Goal: Task Accomplishment & Management: Complete application form

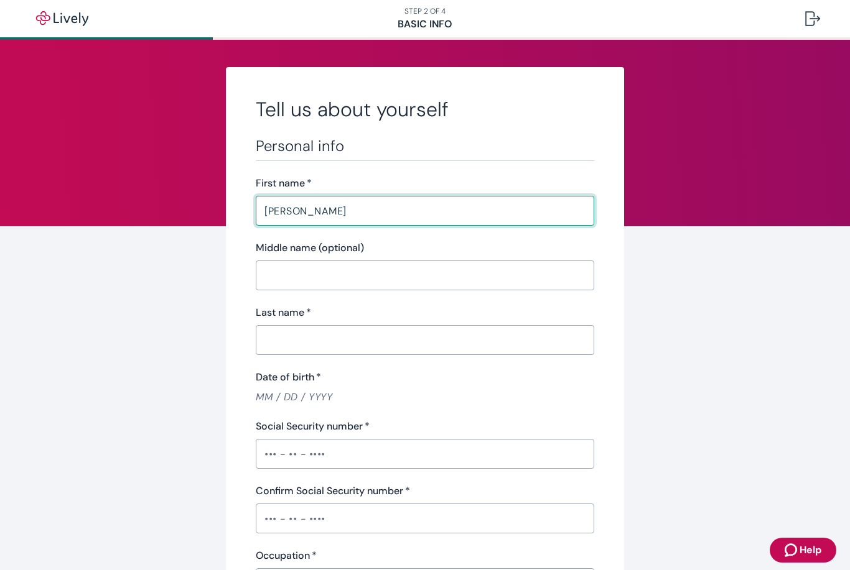
type input "Tara"
click at [339, 344] on input "Last name   *" at bounding box center [425, 340] width 338 height 25
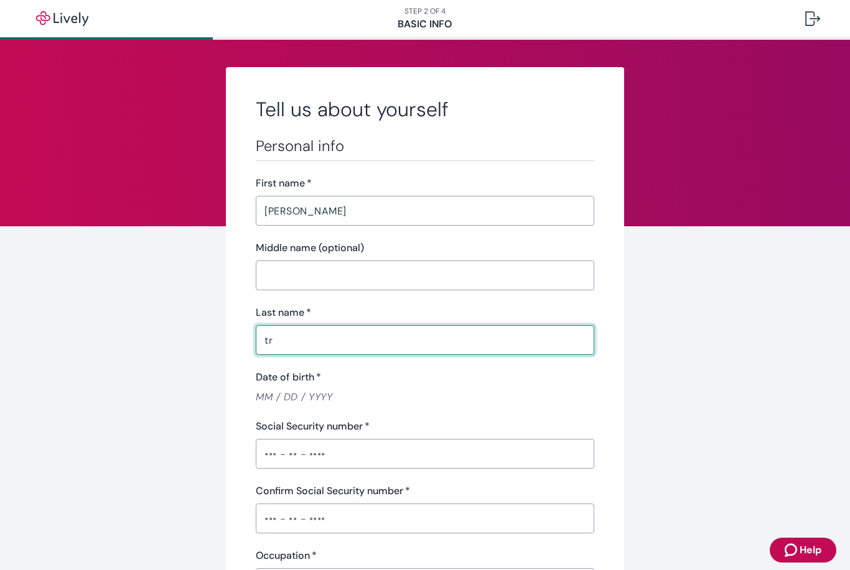
type input "t"
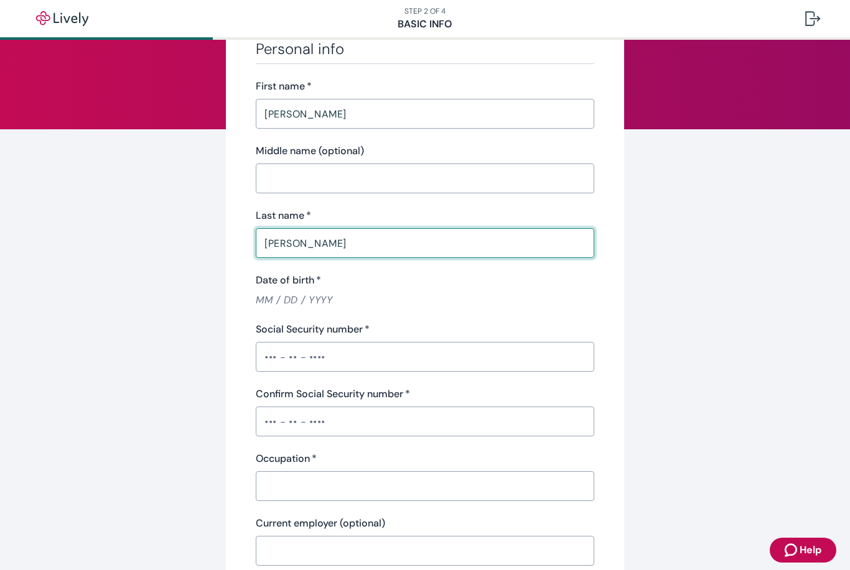
scroll to position [103, 0]
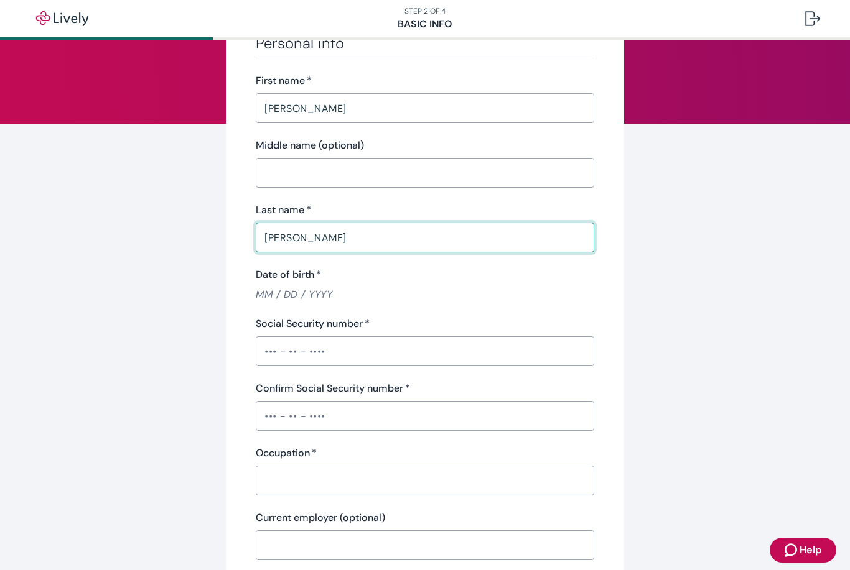
type input "[PERSON_NAME]"
click at [259, 292] on input "Date of birth   *" at bounding box center [425, 294] width 338 height 14
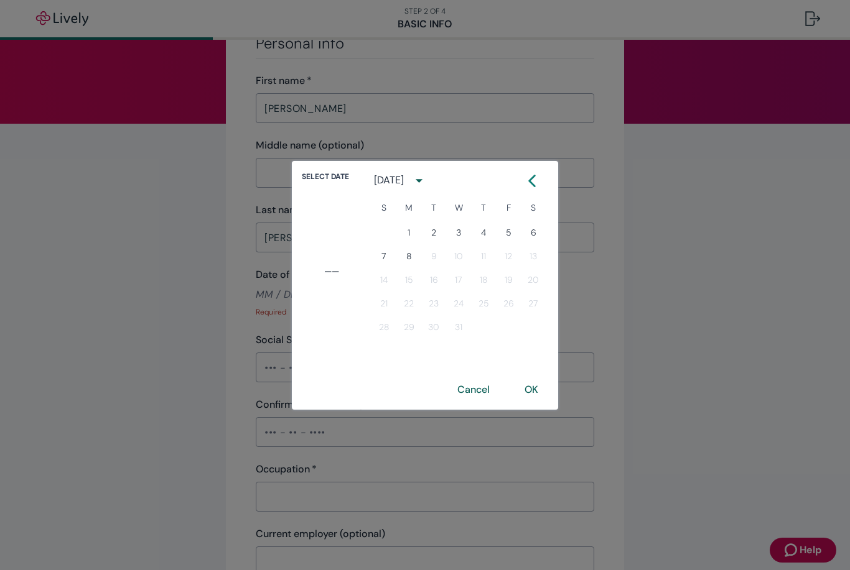
click at [427, 186] on icon "calendar view is open, switch to year view" at bounding box center [419, 180] width 17 height 17
click at [458, 262] on button "1976" at bounding box center [458, 258] width 45 height 22
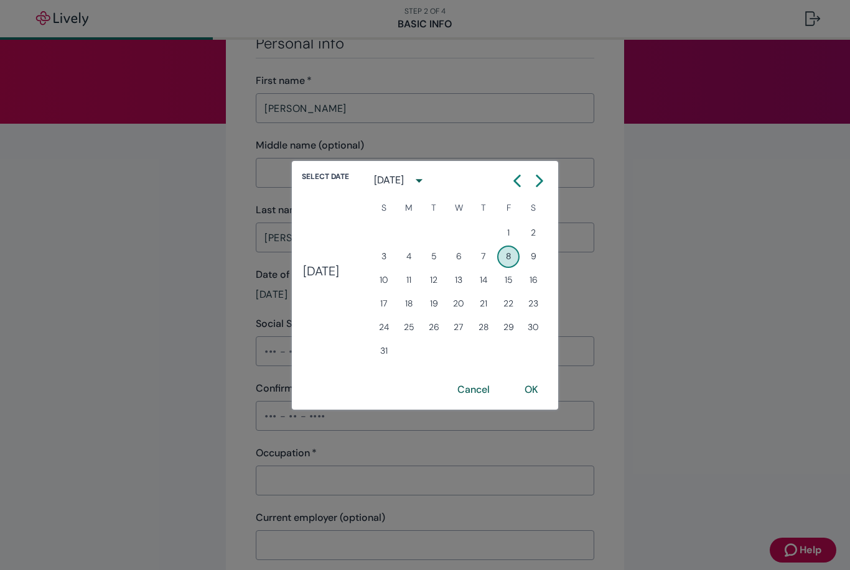
click at [546, 182] on icon "Calendar right arrow" at bounding box center [539, 181] width 12 height 12
click at [550, 188] on button "Next month" at bounding box center [539, 181] width 22 height 22
click at [515, 302] on button "24" at bounding box center [508, 304] width 22 height 22
type input "12 / 24 / 1976"
click at [546, 392] on button "OK" at bounding box center [531, 390] width 44 height 30
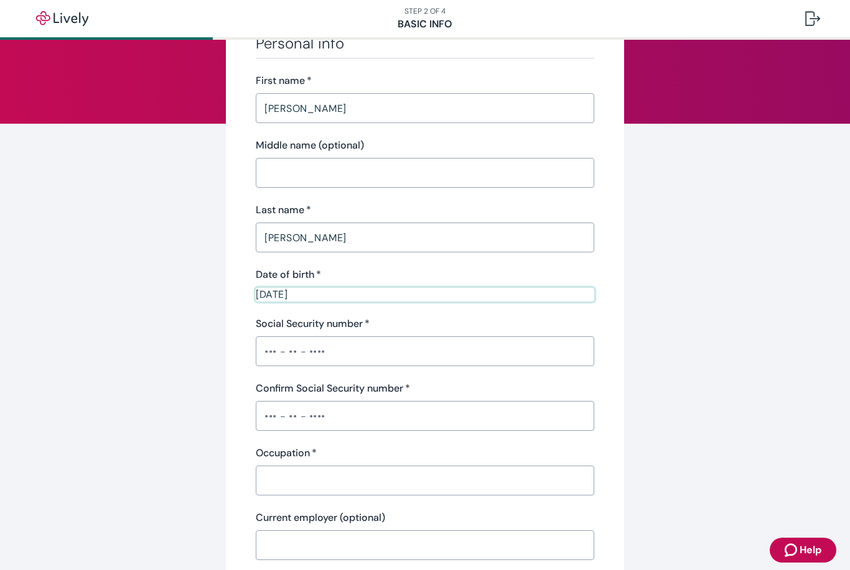
click at [366, 356] on input "Social Security number   *" at bounding box center [425, 351] width 338 height 25
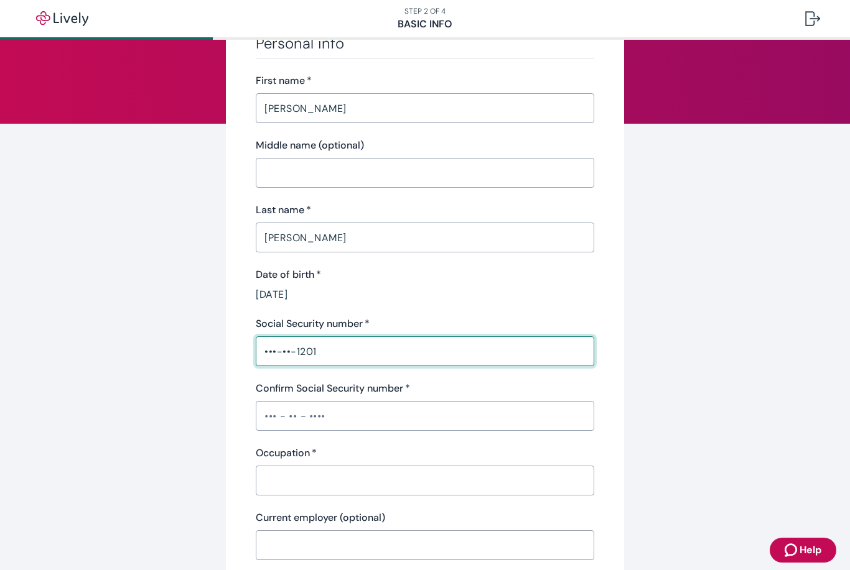
type input "•••-••-1201"
click at [304, 422] on input "Confirm Social Security number   *" at bounding box center [425, 416] width 338 height 25
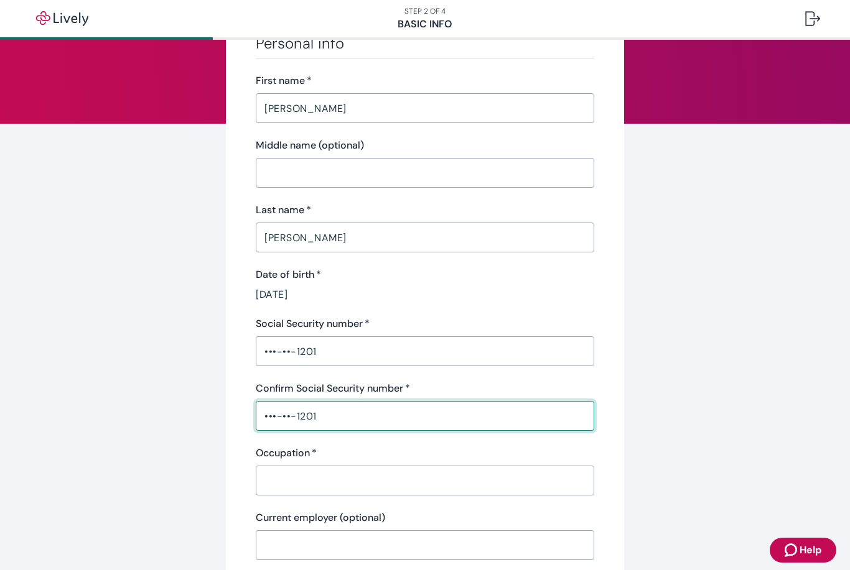
type input "•••-••-1201"
click at [338, 491] on input "Occupation   *" at bounding box center [425, 480] width 338 height 25
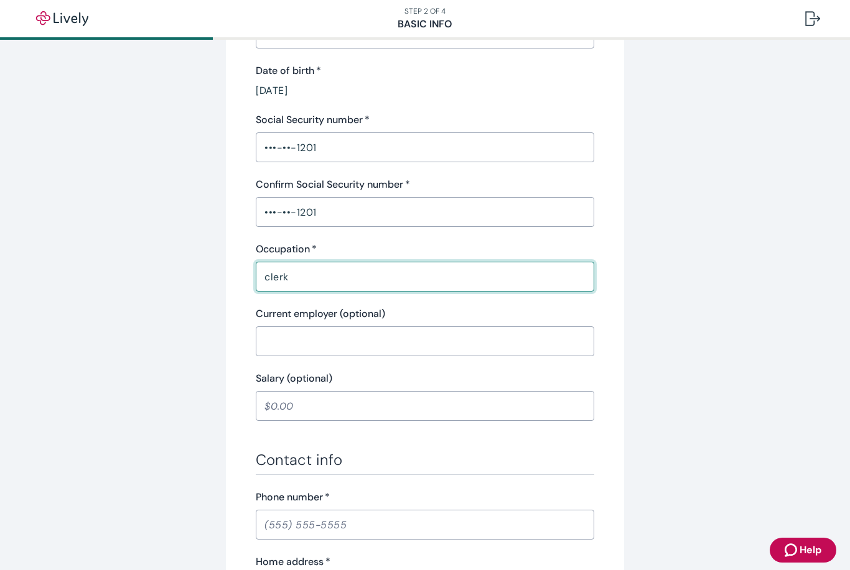
scroll to position [332, 0]
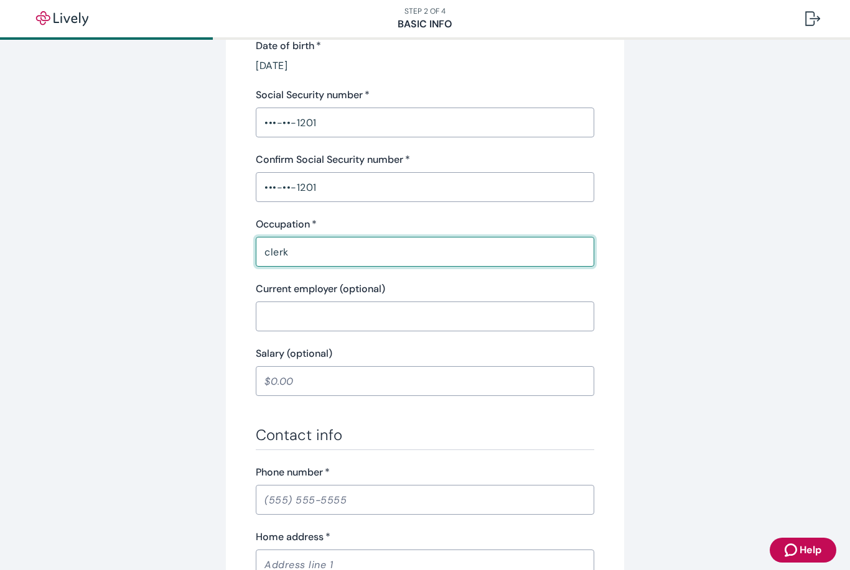
type input "clerk"
click at [389, 318] on input "Current employer (optional)" at bounding box center [425, 316] width 338 height 25
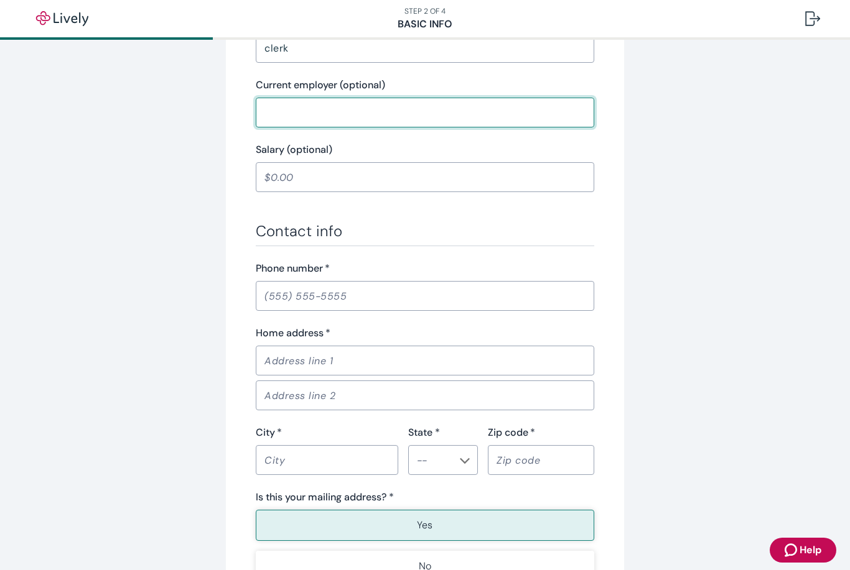
scroll to position [544, 0]
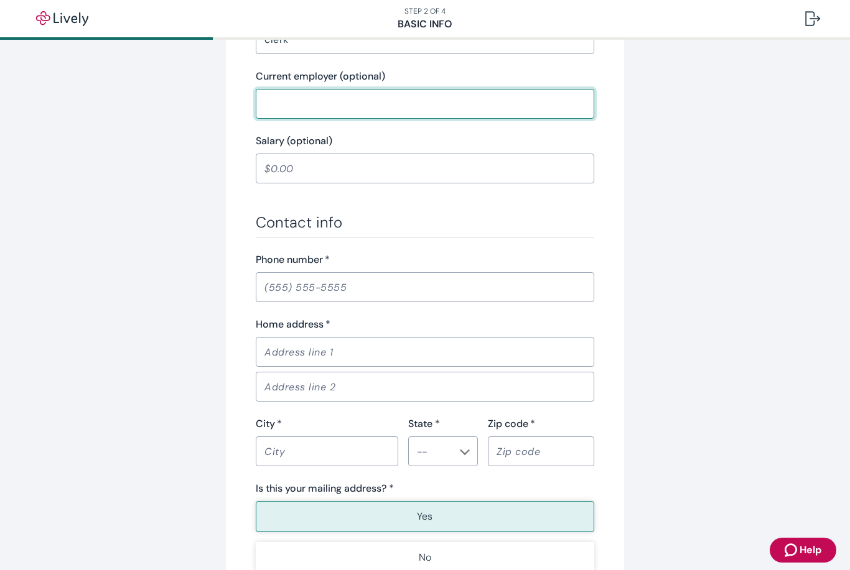
click at [280, 289] on input "Phone number   *" at bounding box center [425, 287] width 338 height 25
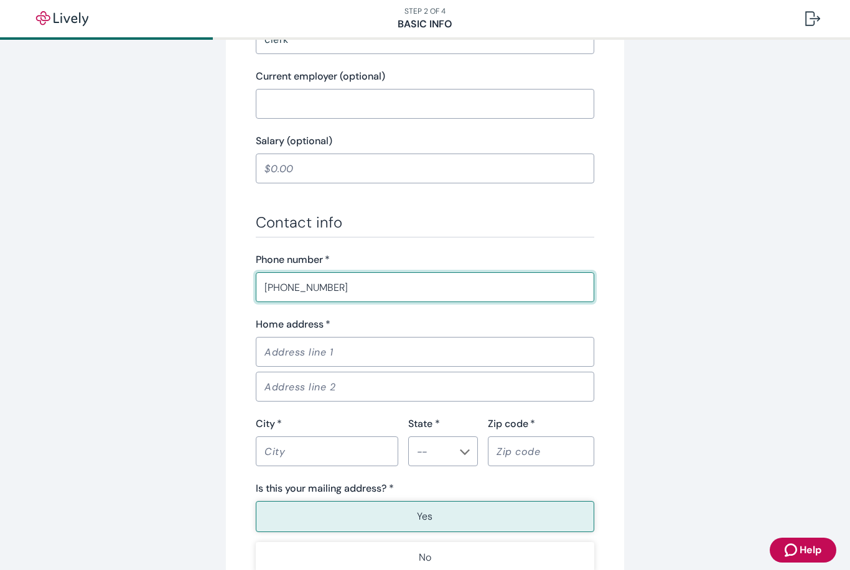
type input "(701) 550-1617"
click at [337, 360] on input "Home address   *" at bounding box center [425, 352] width 338 height 25
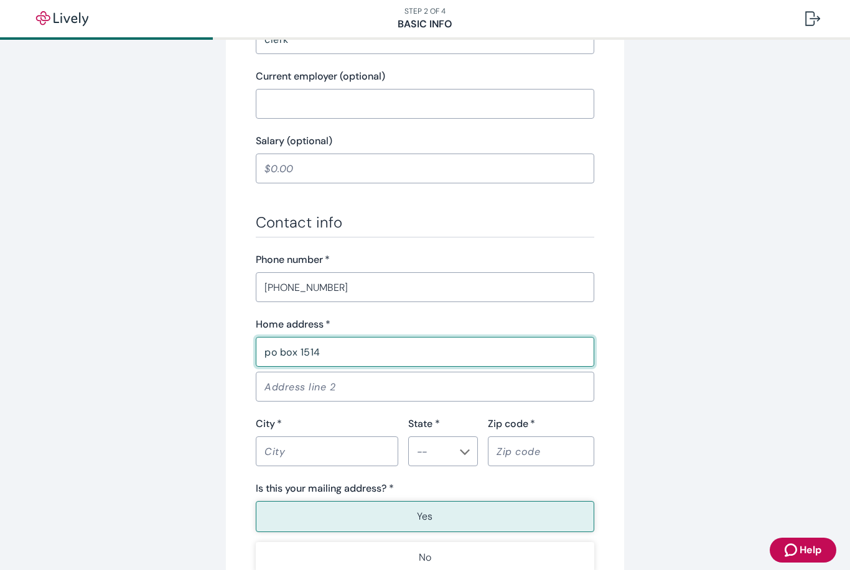
type input "po box 1514"
click at [327, 443] on div "City   * ​" at bounding box center [327, 442] width 142 height 50
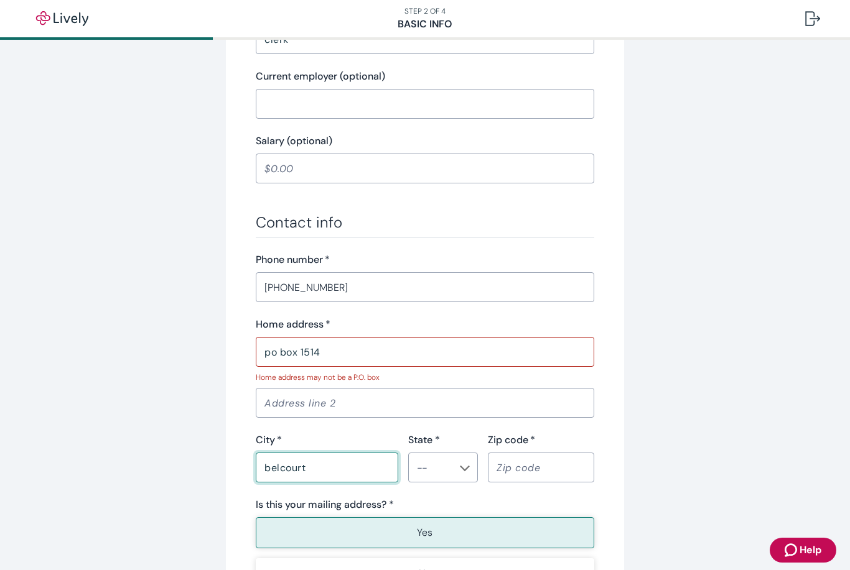
type input "belcourt"
click at [349, 348] on input "po box 1514" at bounding box center [425, 352] width 338 height 25
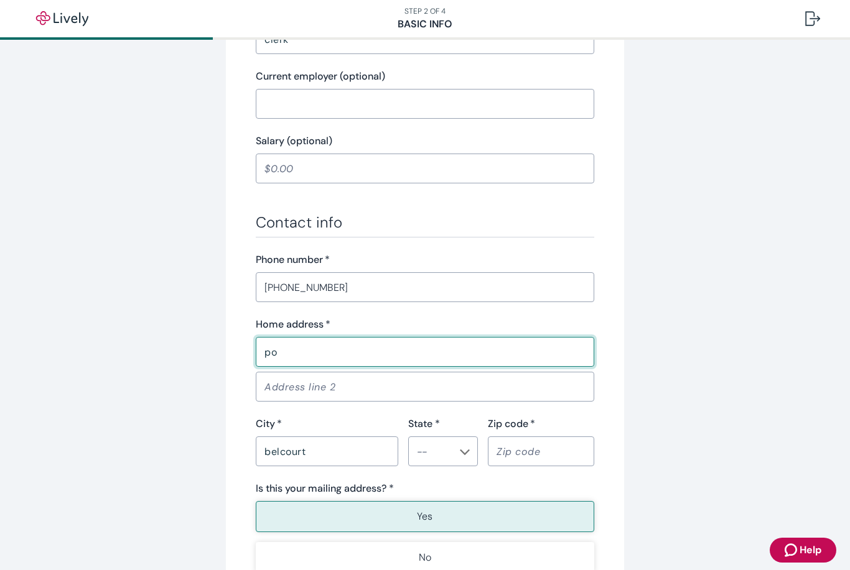
type input "p"
type input "4382 BIA Road8"
click at [441, 454] on input "State *" at bounding box center [433, 451] width 42 height 17
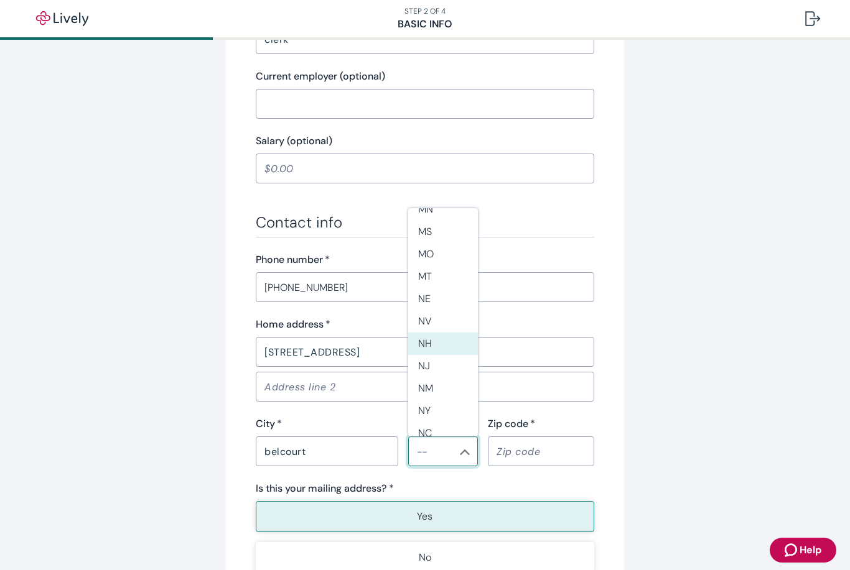
scroll to position [649, 0]
click at [435, 416] on li "ND" at bounding box center [443, 427] width 70 height 22
type input "ND"
click at [521, 458] on input "Zip code   *" at bounding box center [541, 451] width 106 height 25
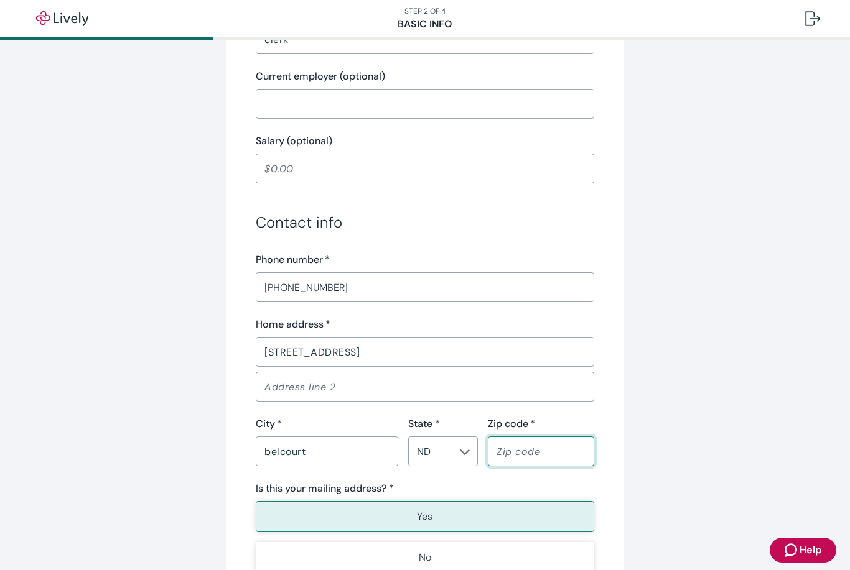
type input "58316"
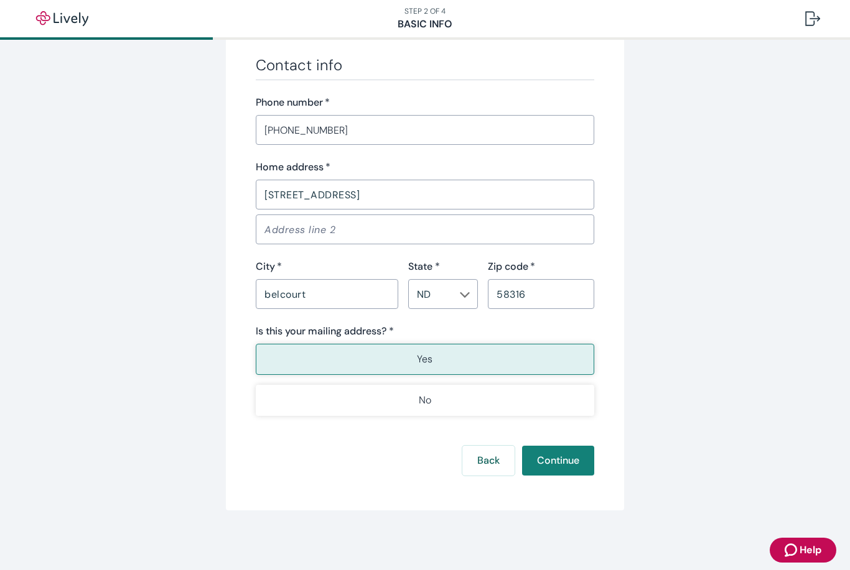
scroll to position [702, 0]
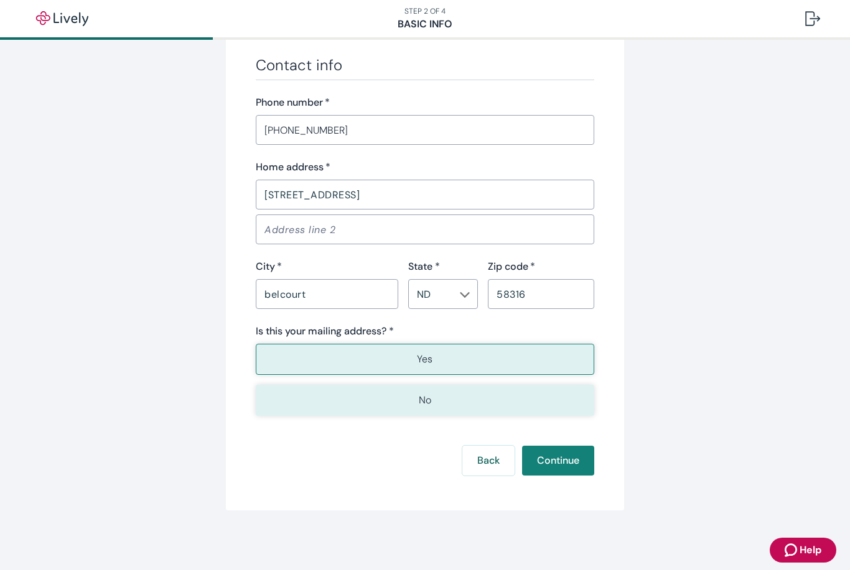
click at [446, 407] on button "No" at bounding box center [425, 400] width 338 height 31
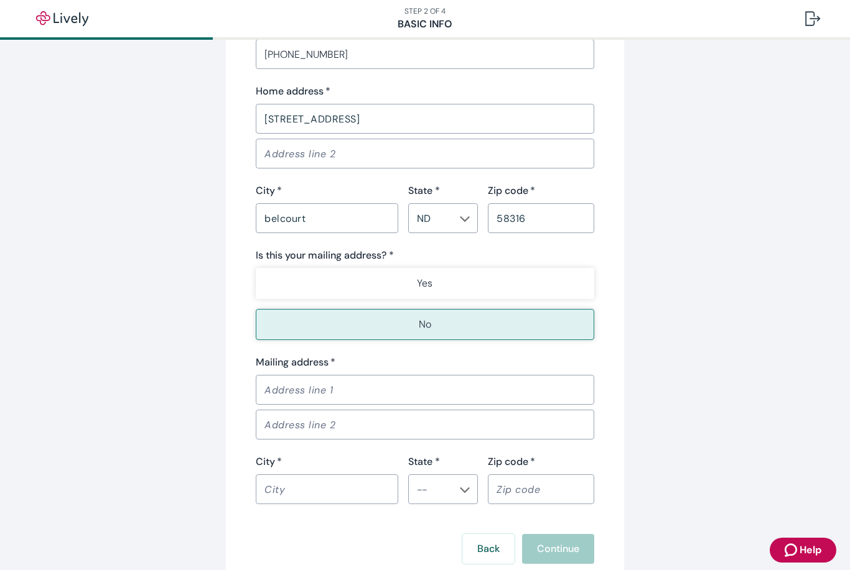
scroll to position [855, 0]
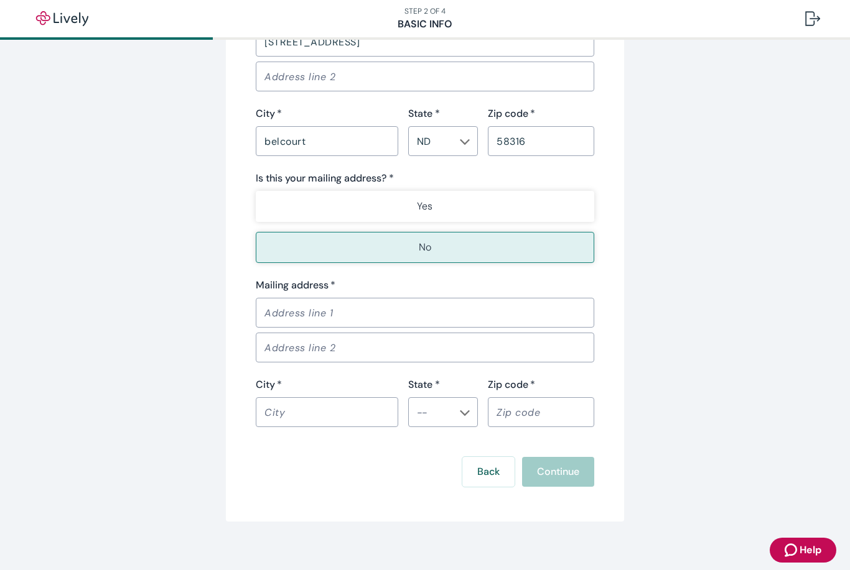
click at [366, 312] on input "Mailing address   *" at bounding box center [425, 312] width 338 height 25
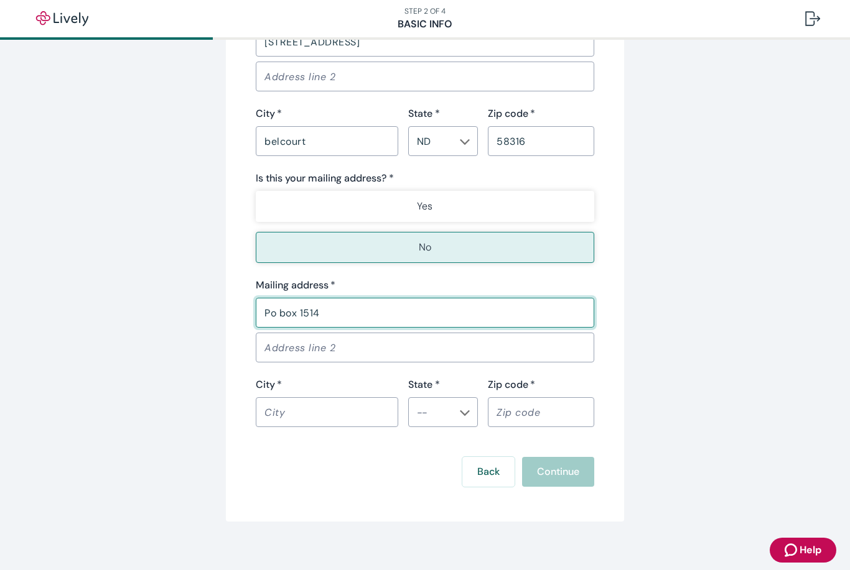
type input "Po box 1514"
click at [314, 420] on input "City   *" at bounding box center [327, 412] width 142 height 25
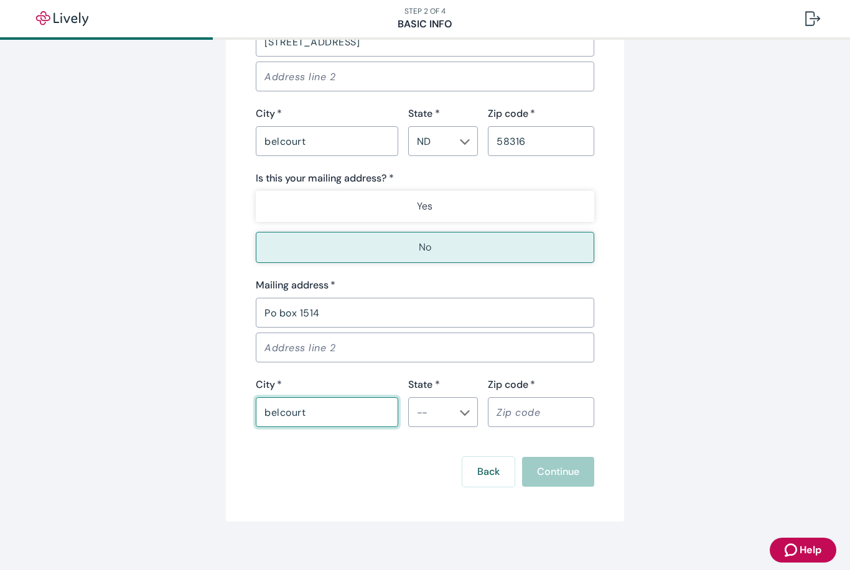
click at [455, 406] on div "​" at bounding box center [443, 412] width 70 height 30
type input "belcourt"
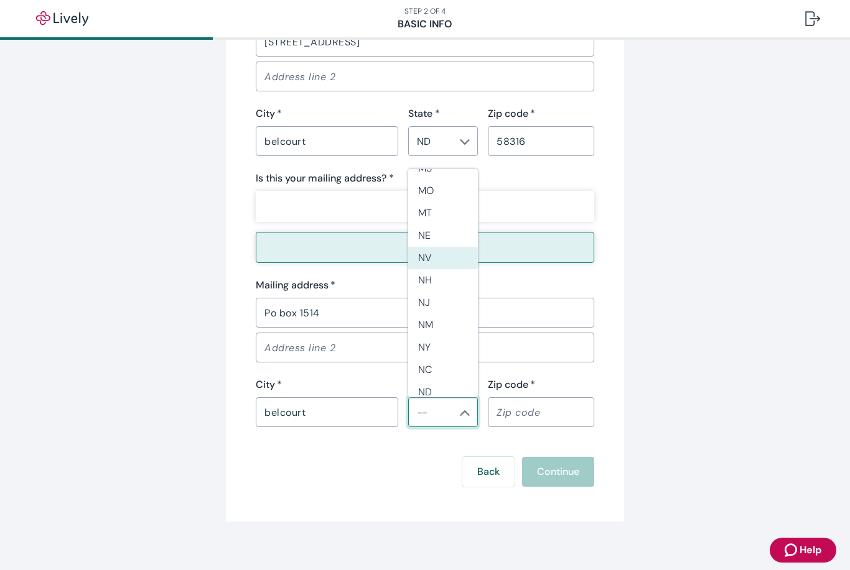
scroll to position [646, 0]
click at [449, 379] on li "ND" at bounding box center [443, 390] width 70 height 22
type input "ND"
click at [542, 414] on input "Zip code   *" at bounding box center [541, 412] width 106 height 25
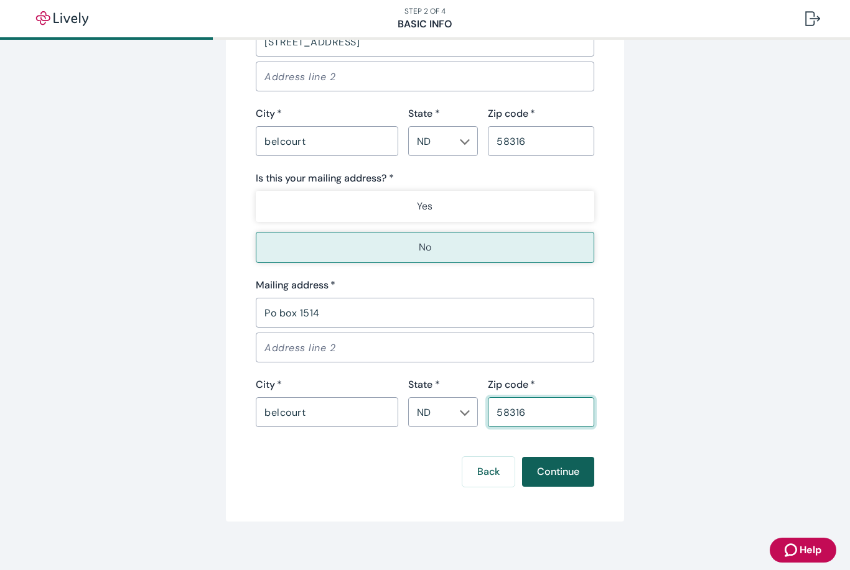
type input "58316"
click at [565, 472] on button "Continue" at bounding box center [558, 472] width 72 height 30
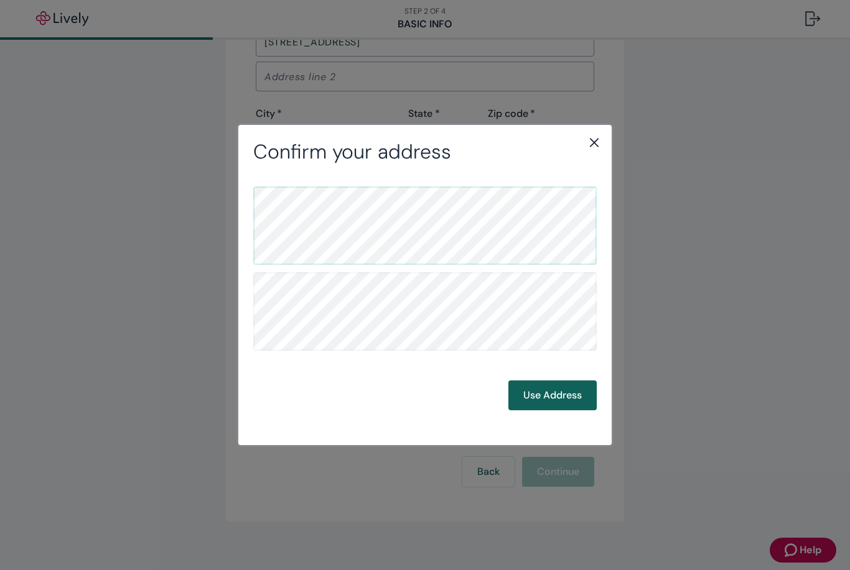
click at [552, 393] on button "Use Address" at bounding box center [552, 396] width 88 height 30
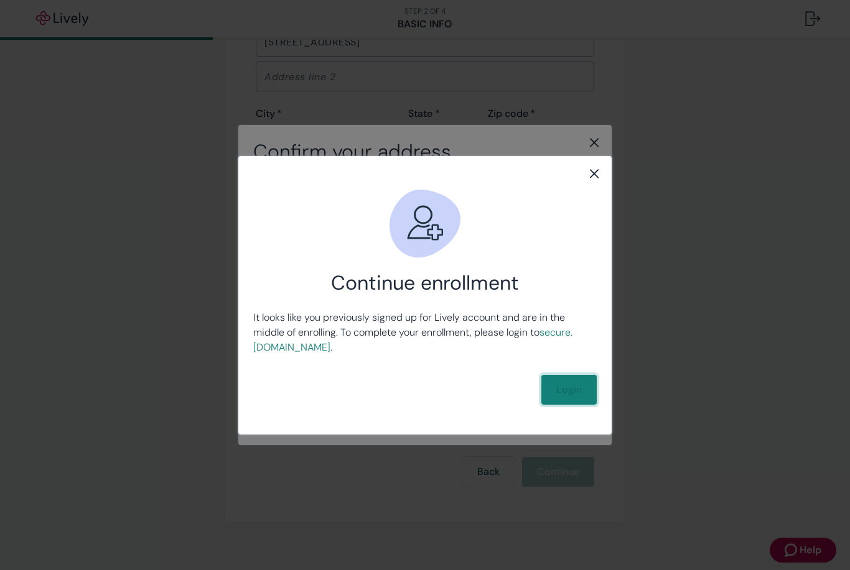
click at [564, 396] on link "Login" at bounding box center [568, 390] width 55 height 30
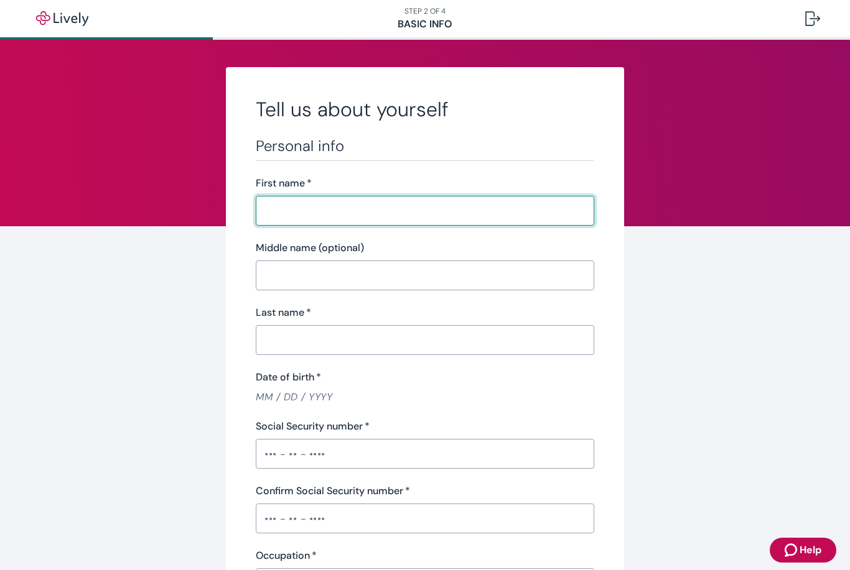
type input "[PERSON_NAME]"
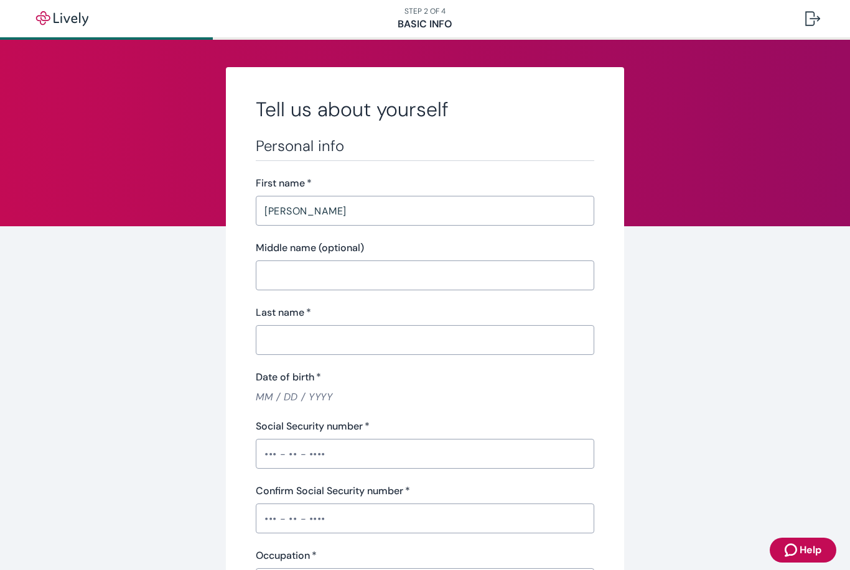
click at [361, 341] on input "Last name   *" at bounding box center [425, 340] width 338 height 25
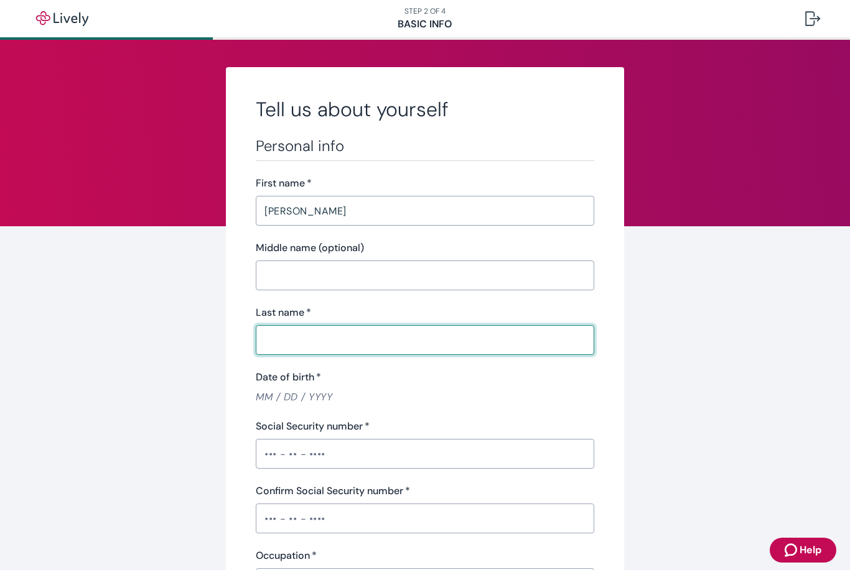
type input "[PERSON_NAME]"
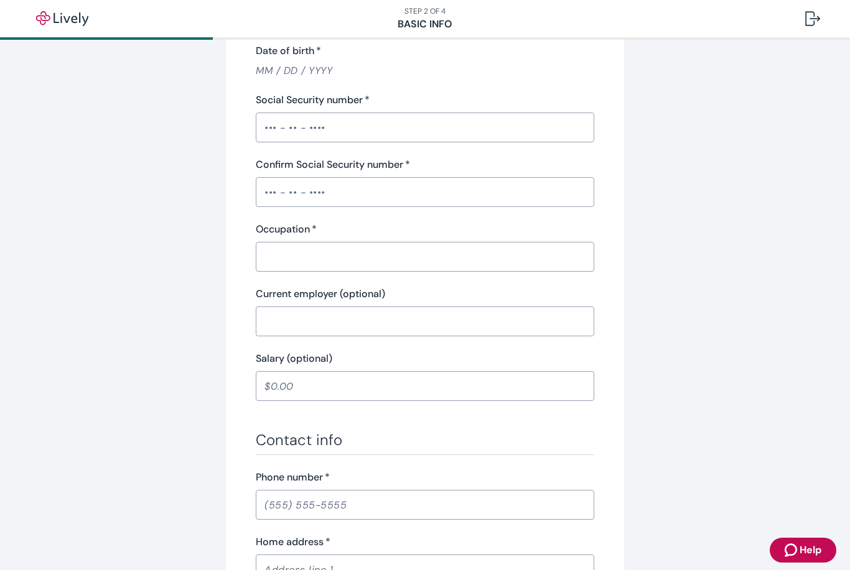
scroll to position [330, 0]
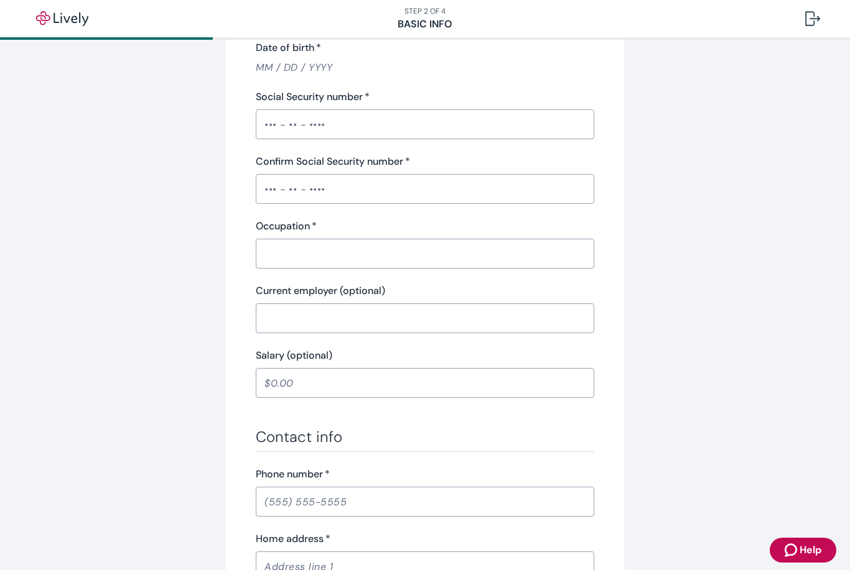
click at [271, 132] on input "Social Security number   *" at bounding box center [425, 124] width 338 height 25
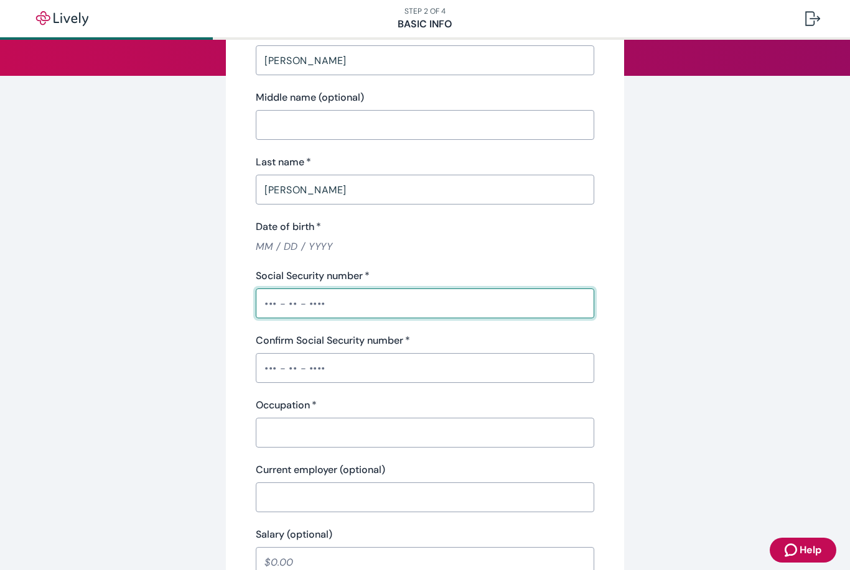
scroll to position [153, 0]
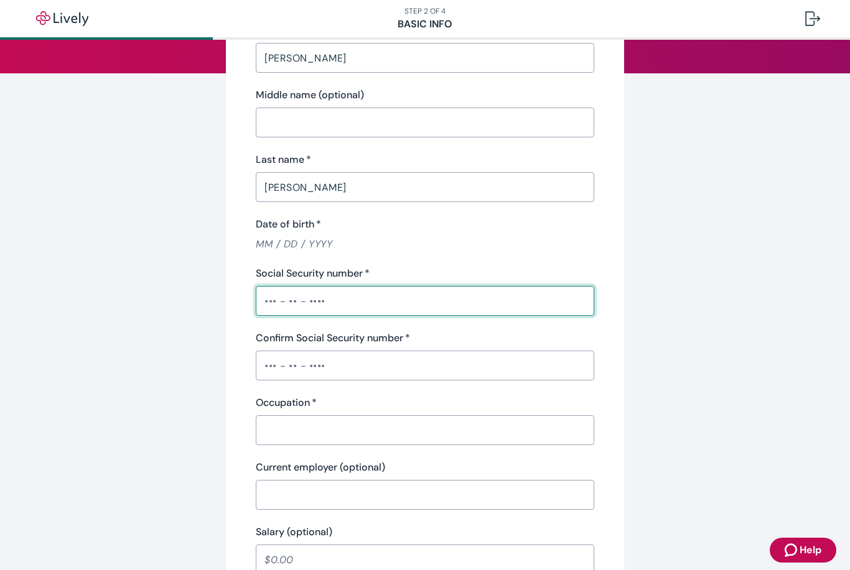
click at [266, 250] on input "Date of birth   *" at bounding box center [425, 244] width 338 height 14
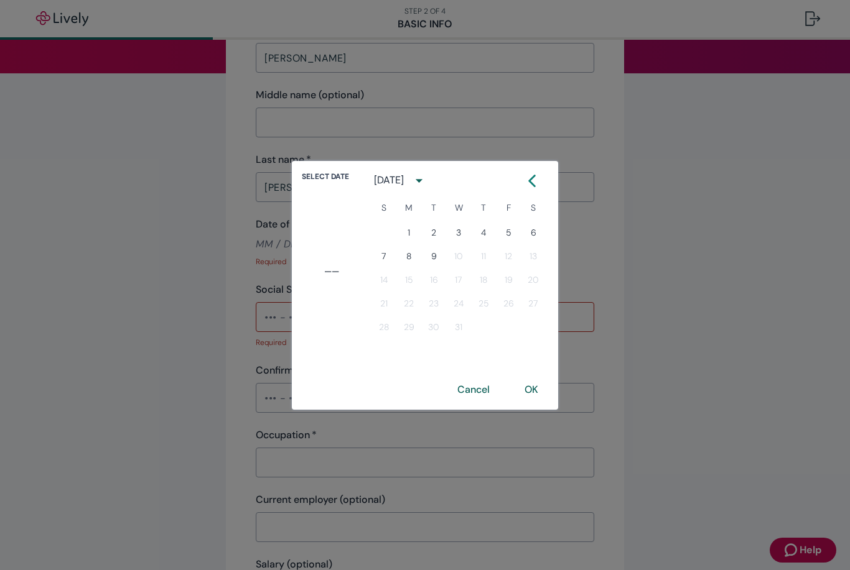
click at [427, 176] on icon "calendar view is open, switch to year view" at bounding box center [419, 180] width 17 height 17
click at [459, 271] on button "1976" at bounding box center [458, 277] width 45 height 22
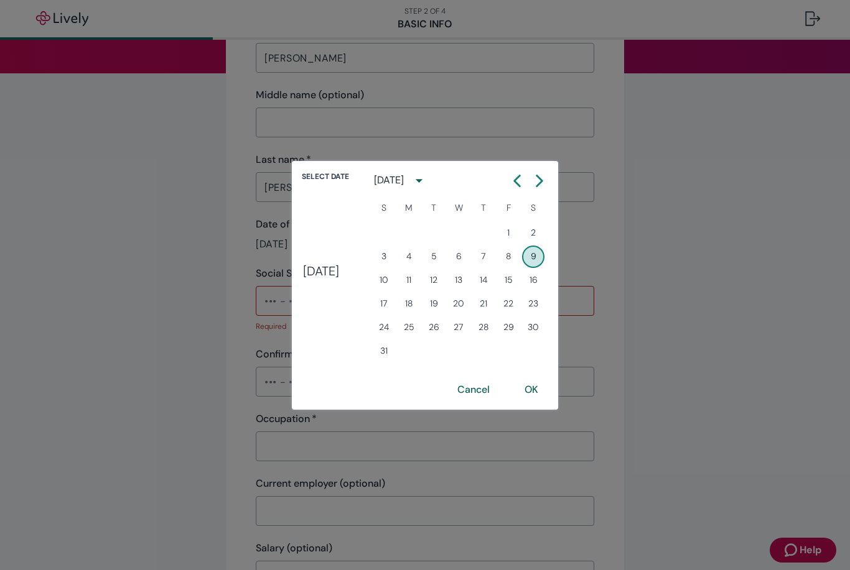
click at [546, 183] on icon "Calendar right arrow" at bounding box center [539, 181] width 12 height 12
click at [546, 179] on icon "Calendar right arrow" at bounding box center [539, 181] width 12 height 12
click at [519, 300] on button "24" at bounding box center [508, 304] width 22 height 22
type input "12 / 24 / 1976"
click at [542, 396] on button "OK" at bounding box center [531, 390] width 44 height 30
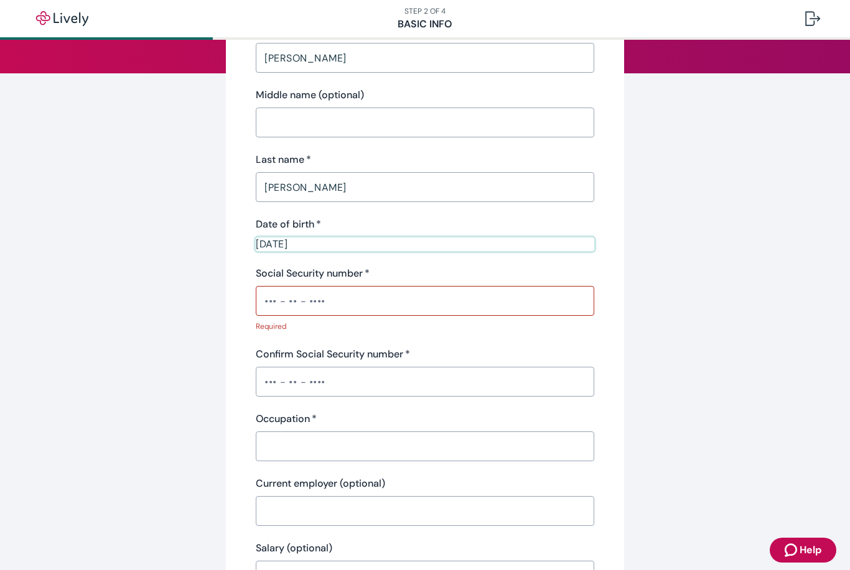
click at [279, 296] on input "Social Security number   *" at bounding box center [425, 301] width 338 height 25
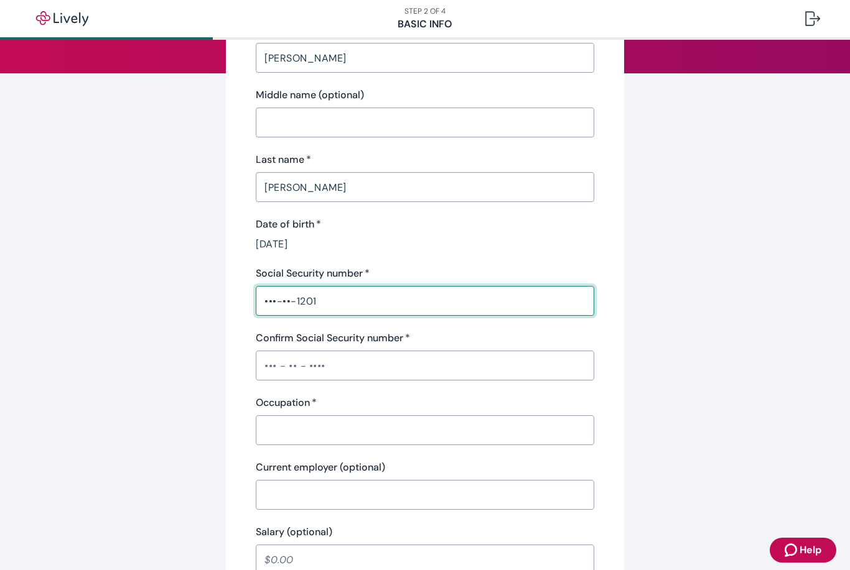
type input "•••-••-1201"
click at [292, 367] on input "Confirm Social Security number   *" at bounding box center [425, 365] width 338 height 25
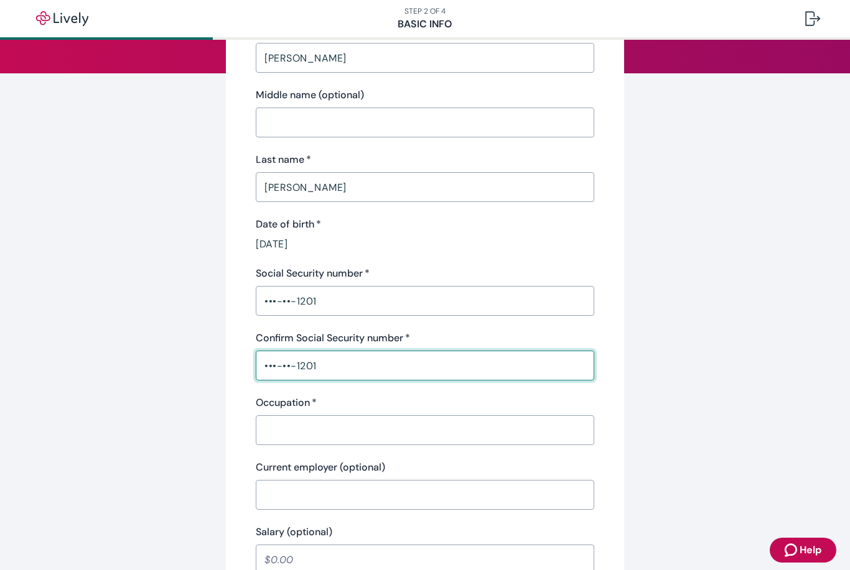
type input "•••-••-1201"
click at [360, 434] on input "Occupation   *" at bounding box center [425, 430] width 338 height 25
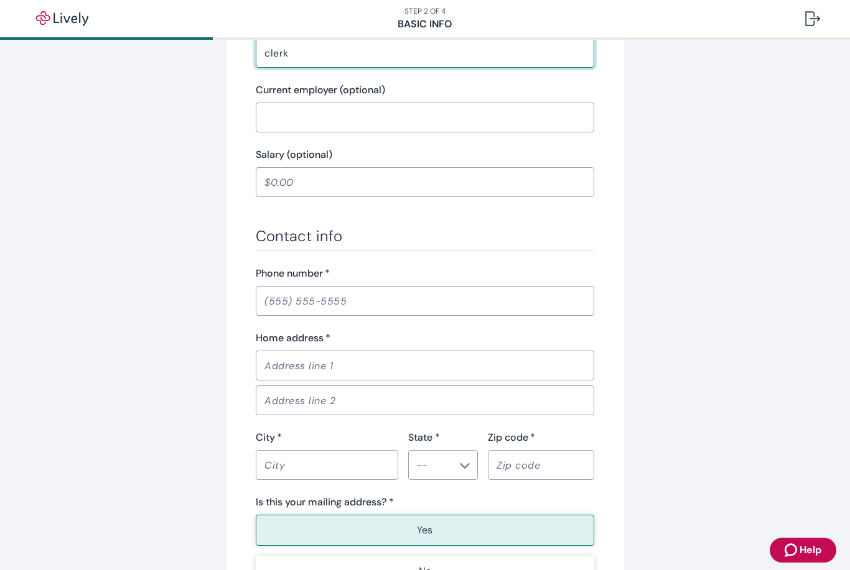
scroll to position [533, 0]
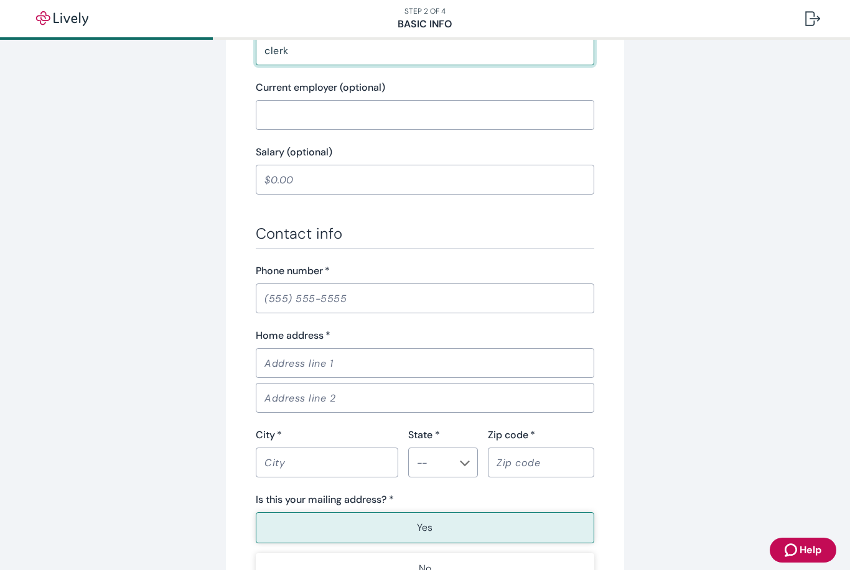
type input "clerk"
click at [295, 294] on input "Phone number   *" at bounding box center [425, 298] width 338 height 25
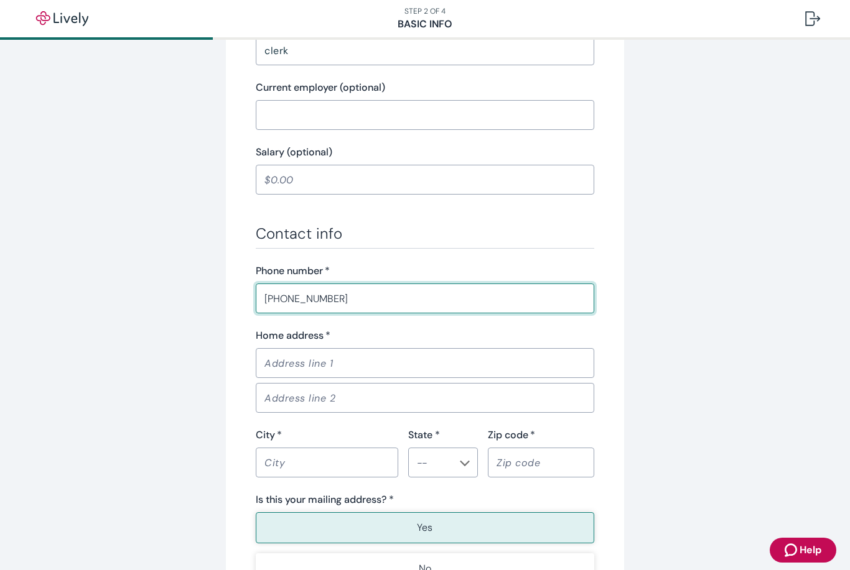
type input "(701) 550-1617"
click at [363, 360] on input "Home address   *" at bounding box center [425, 363] width 338 height 25
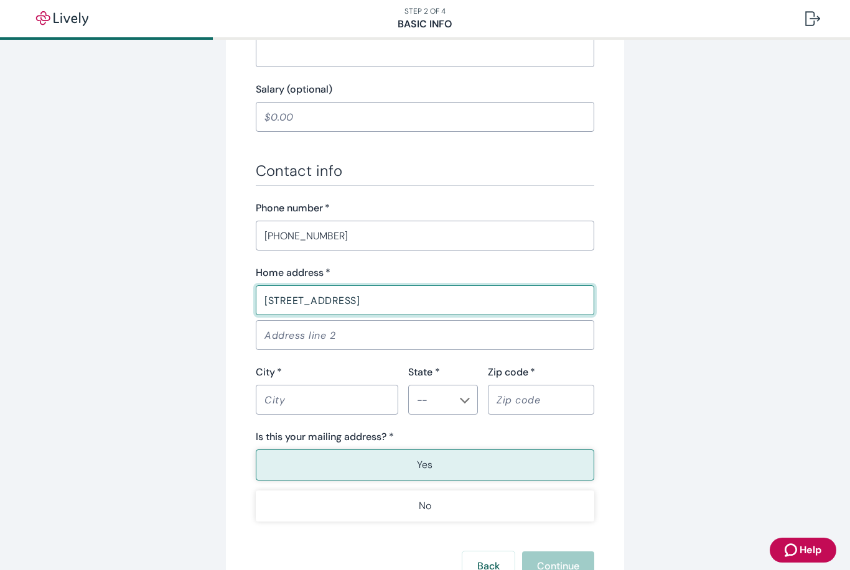
scroll to position [630, 0]
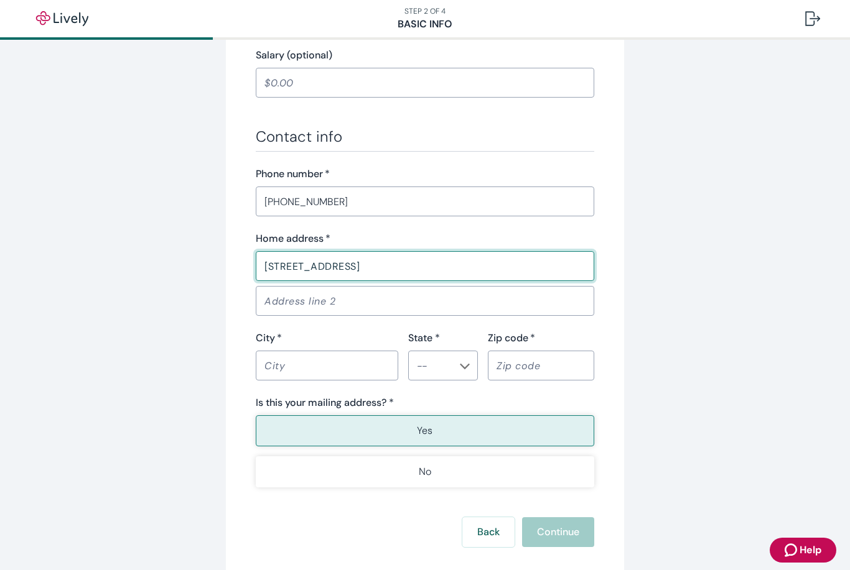
type input "4382 BIA Road 8"
click at [307, 369] on input "City   *" at bounding box center [327, 365] width 142 height 25
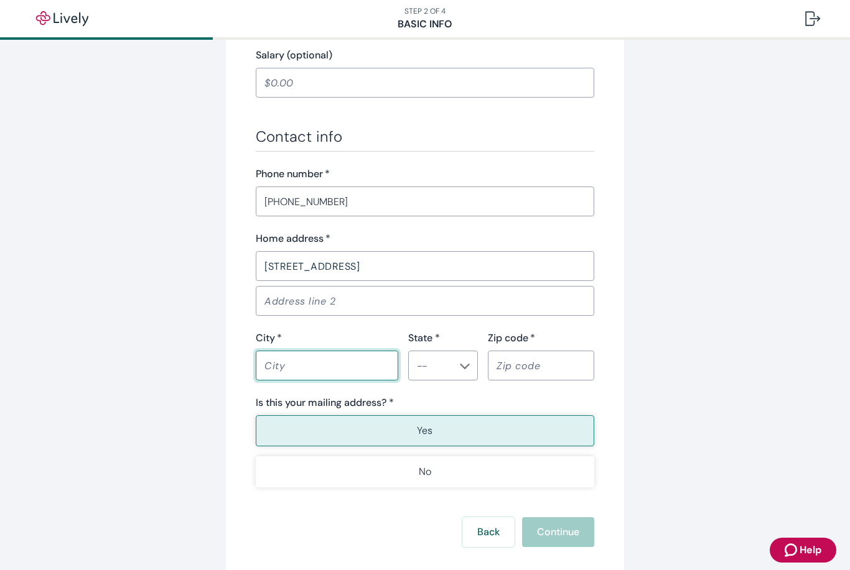
type input "Belcourt"
type input "ND"
type input "58316"
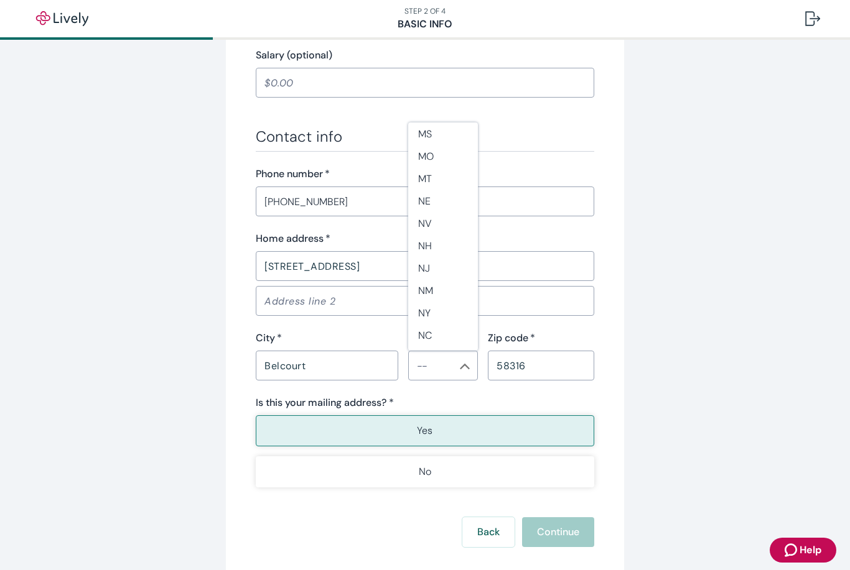
scroll to position [641, 0]
click at [431, 360] on li "MP" at bounding box center [443, 371] width 70 height 22
click at [453, 368] on input "MP" at bounding box center [433, 365] width 42 height 17
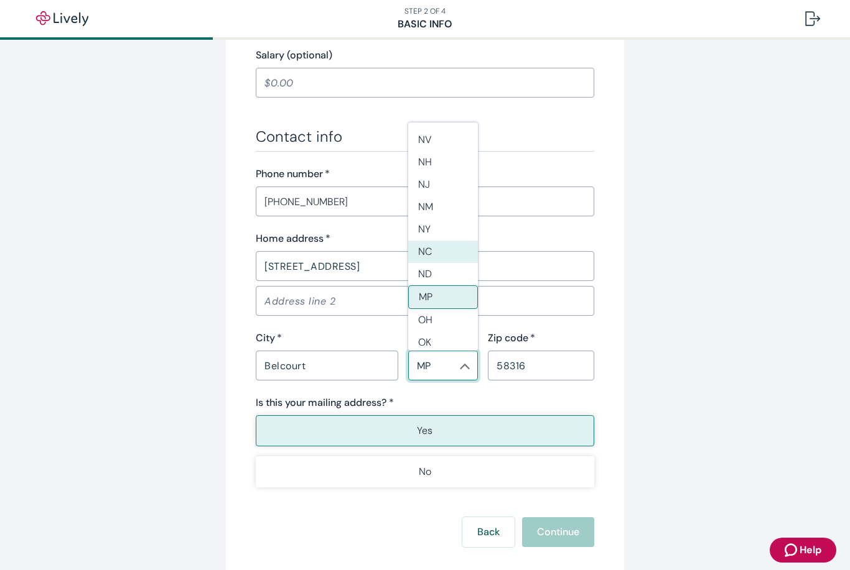
scroll to position [716, 0]
click at [431, 262] on li "ND" at bounding box center [443, 273] width 70 height 22
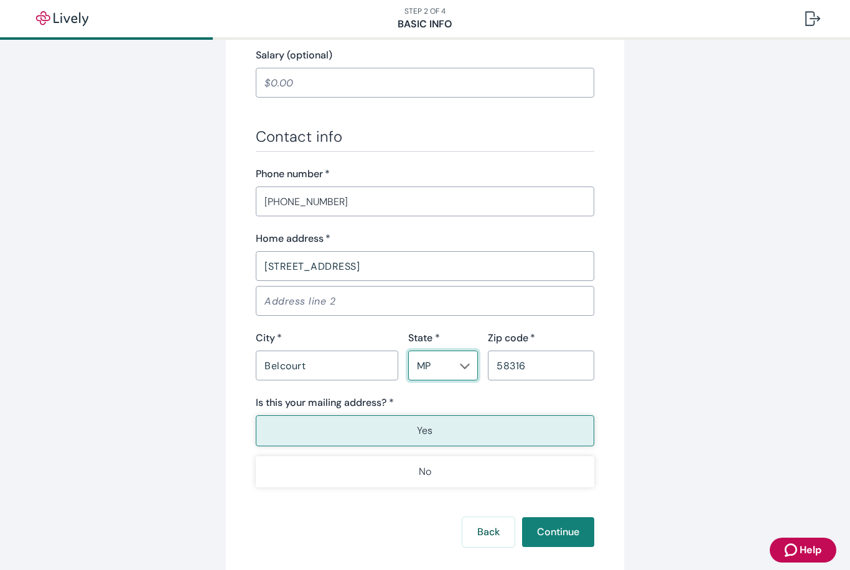
type input "ND"
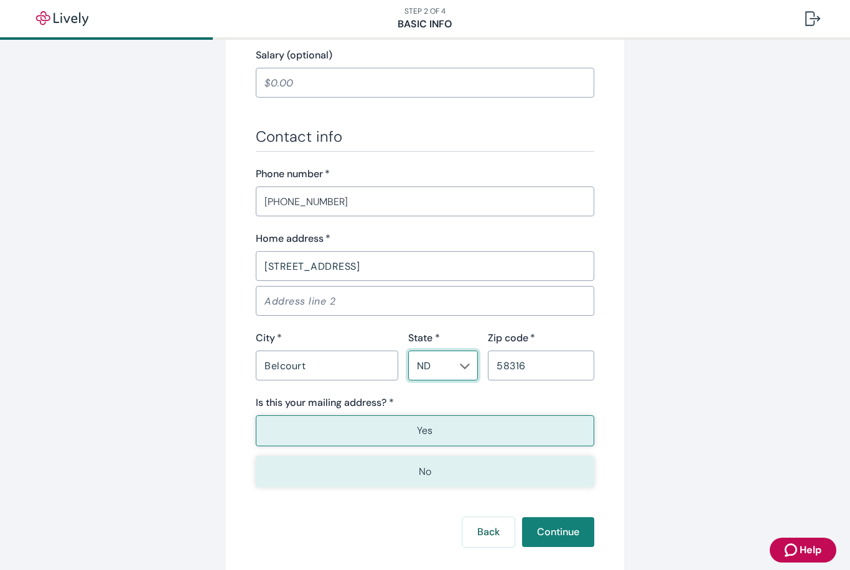
click at [455, 480] on button "No" at bounding box center [425, 472] width 338 height 31
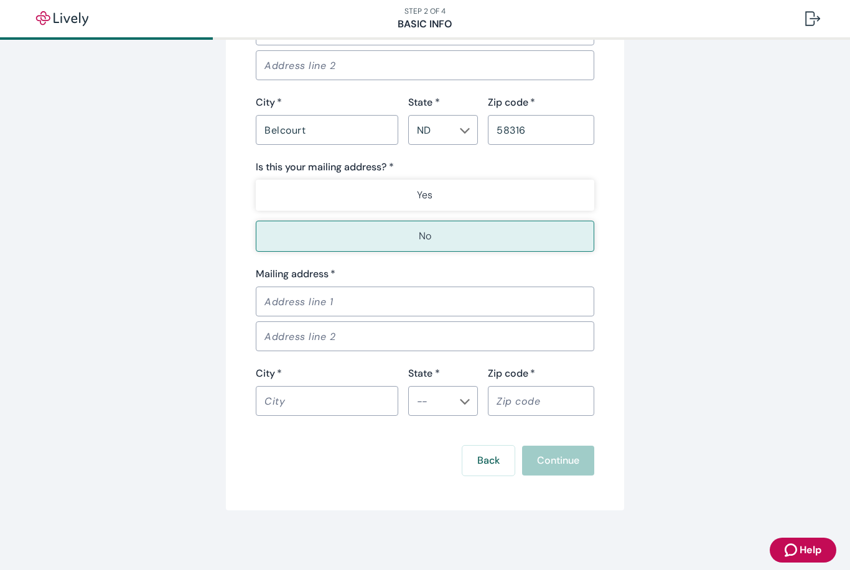
scroll to position [866, 0]
click at [350, 299] on input "Mailing address   *" at bounding box center [425, 301] width 338 height 25
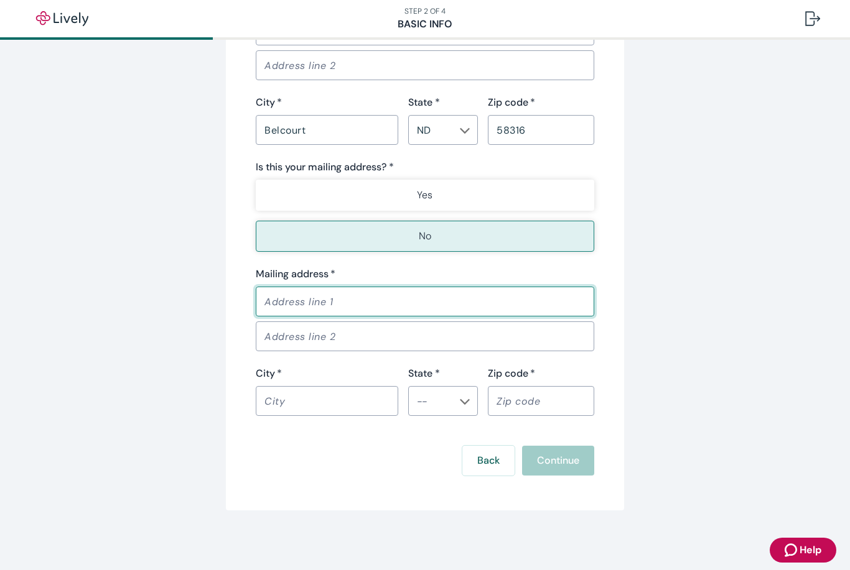
type input "PO Box 1514"
type input "Belcourt"
type input "ND"
type input "58316"
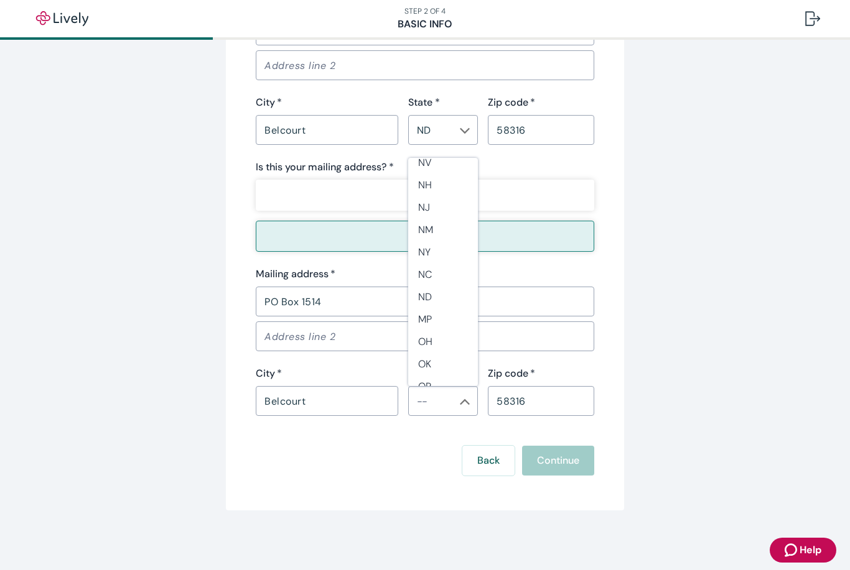
scroll to position [731, 0]
click at [428, 282] on li "ND" at bounding box center [443, 293] width 70 height 22
type input "ND"
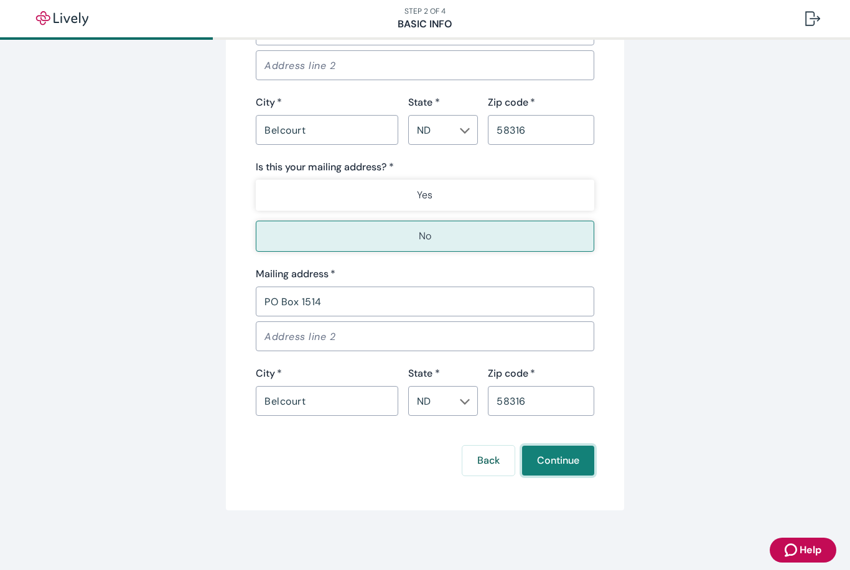
click at [567, 466] on button "Continue" at bounding box center [558, 461] width 72 height 30
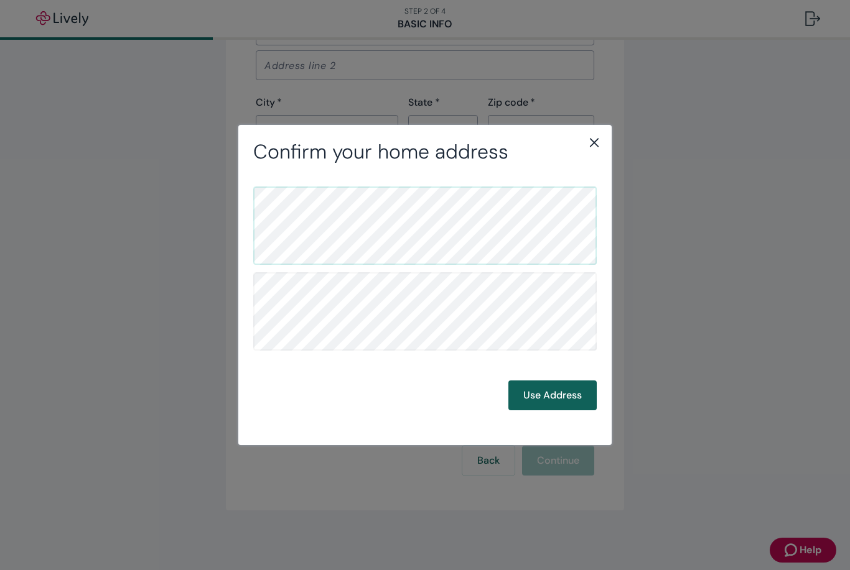
click at [566, 396] on button "Use Address" at bounding box center [552, 396] width 88 height 30
click at [552, 394] on button "Use Address" at bounding box center [552, 396] width 88 height 30
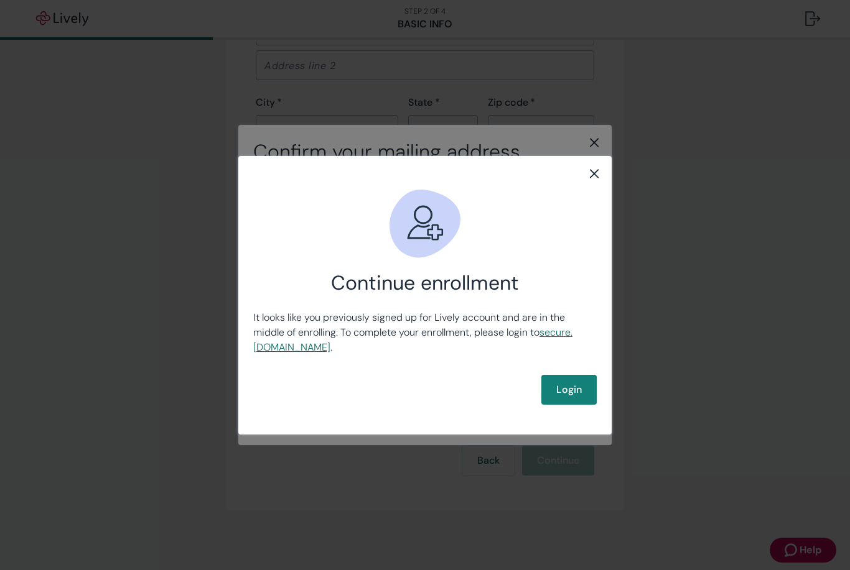
click at [290, 349] on link "secure .livelyme.com" at bounding box center [412, 340] width 319 height 28
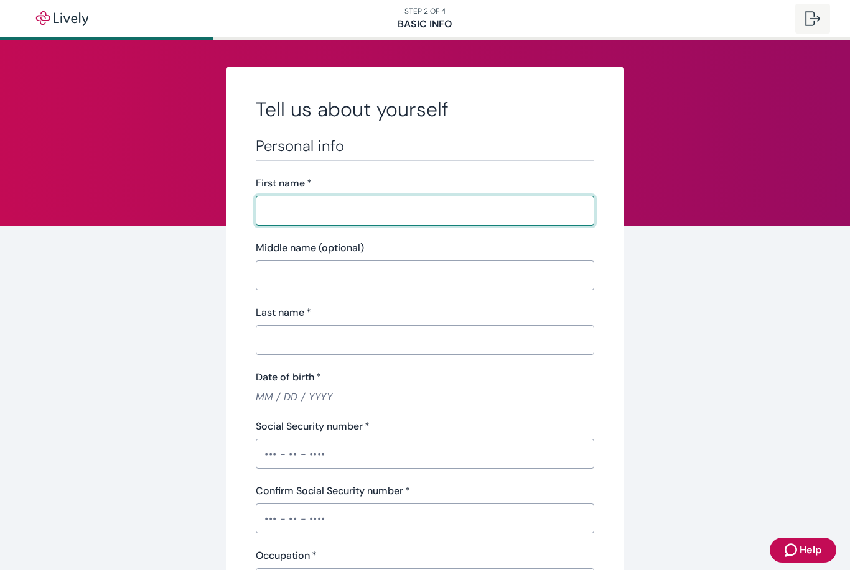
click at [814, 21] on div at bounding box center [812, 18] width 15 height 15
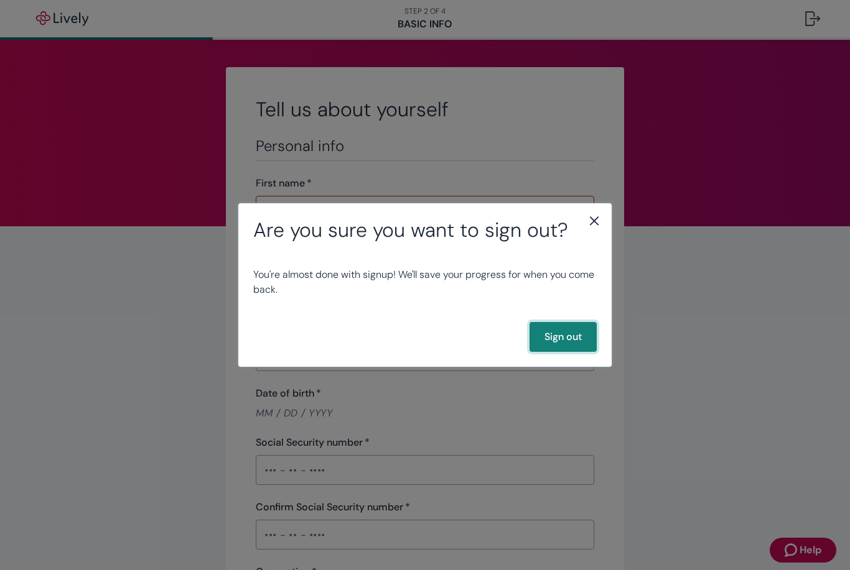
click at [565, 338] on button "Sign out" at bounding box center [562, 337] width 67 height 30
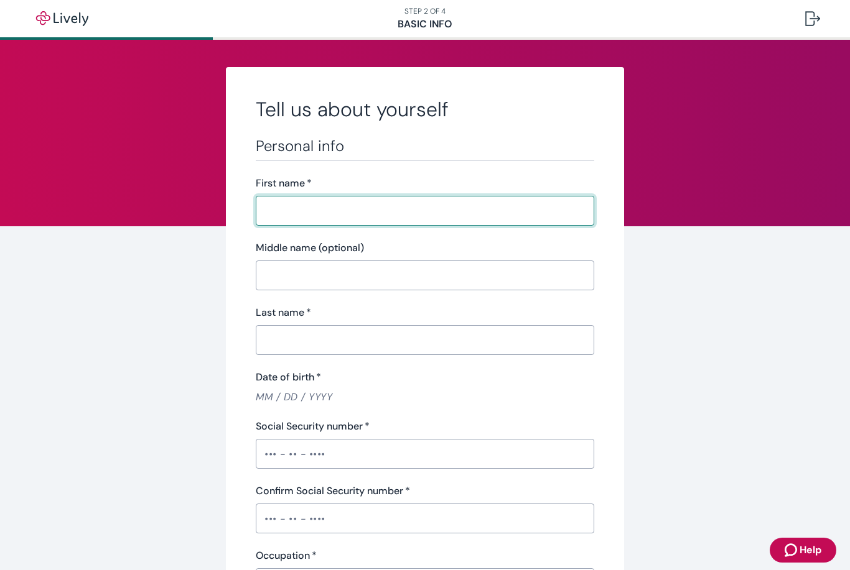
type input "[PERSON_NAME]"
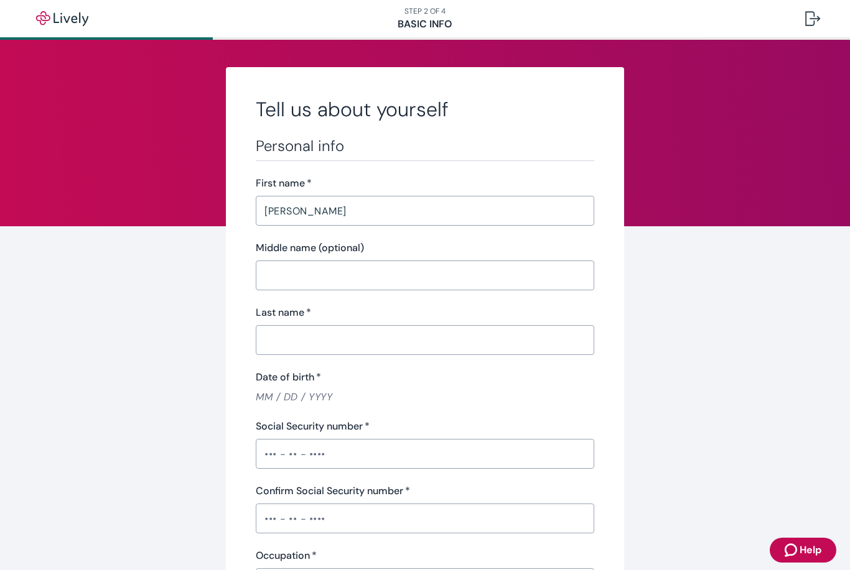
click at [332, 338] on input "Last name   *" at bounding box center [425, 340] width 338 height 25
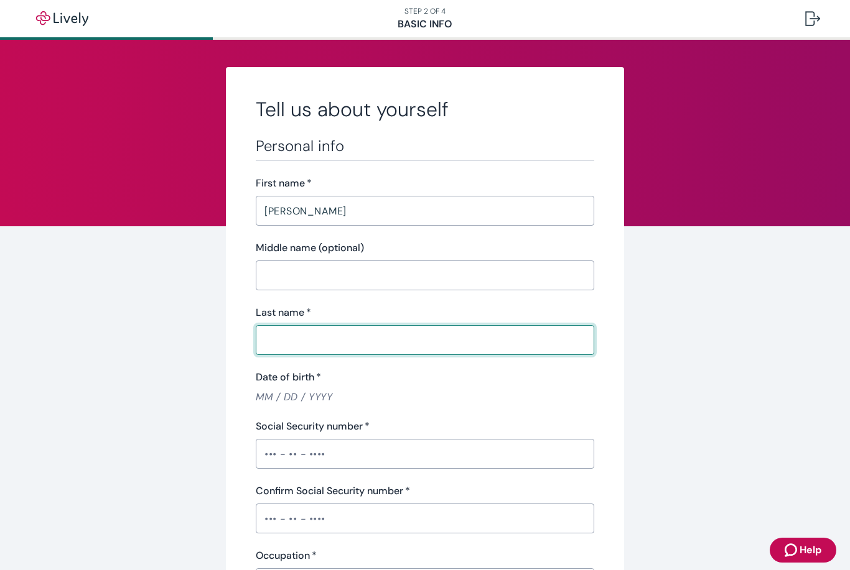
type input "[PERSON_NAME]"
